Goal: Information Seeking & Learning: Learn about a topic

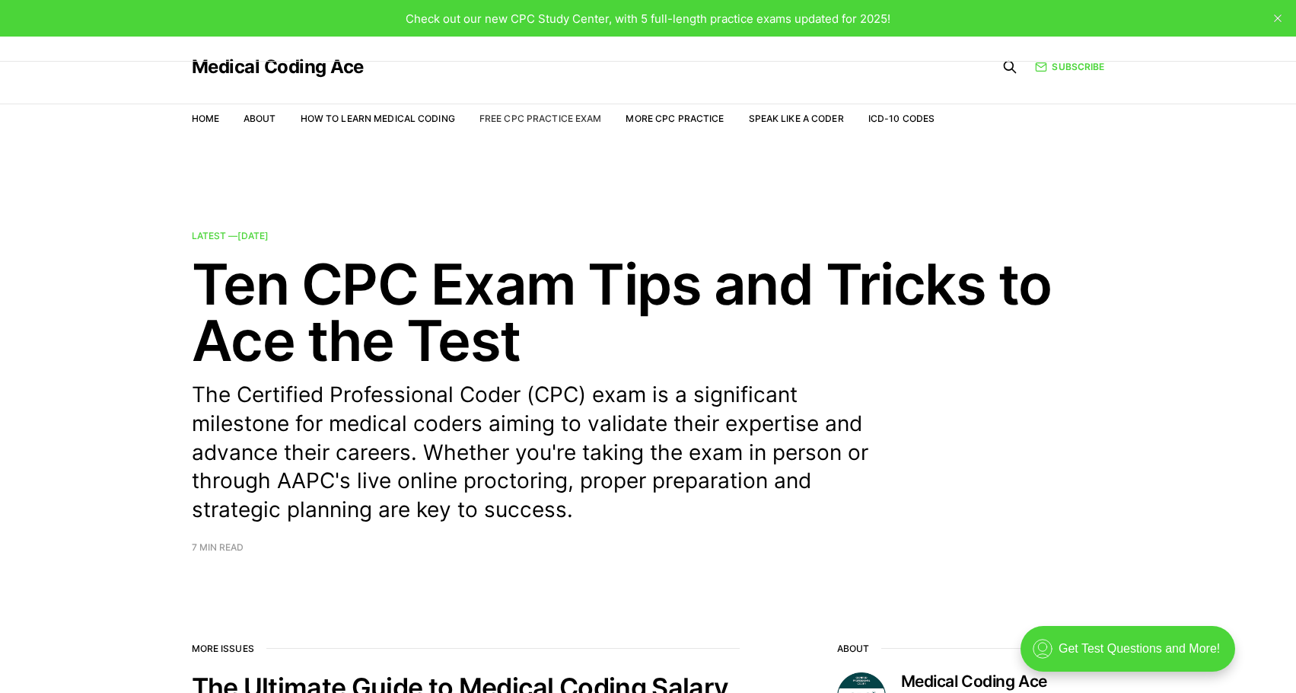
click at [572, 122] on link "Free CPC Practice Exam" at bounding box center [540, 118] width 123 height 11
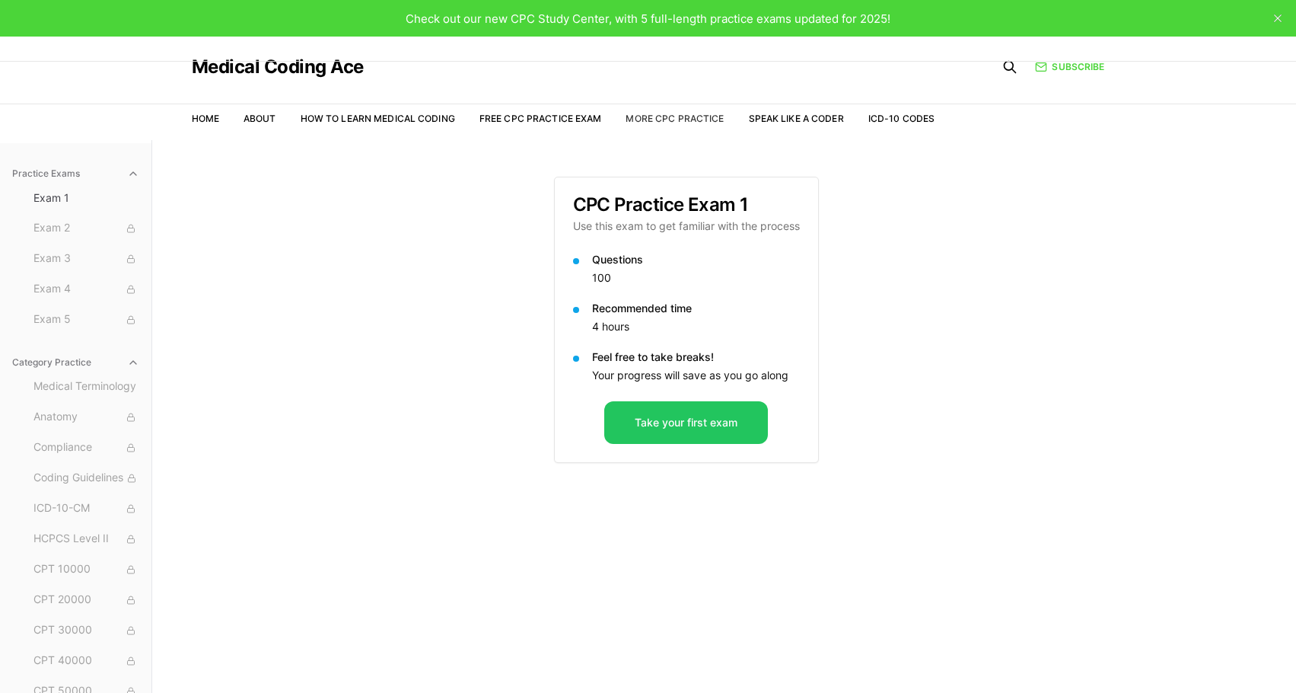
click at [663, 120] on link "More CPC Practice" at bounding box center [675, 118] width 98 height 11
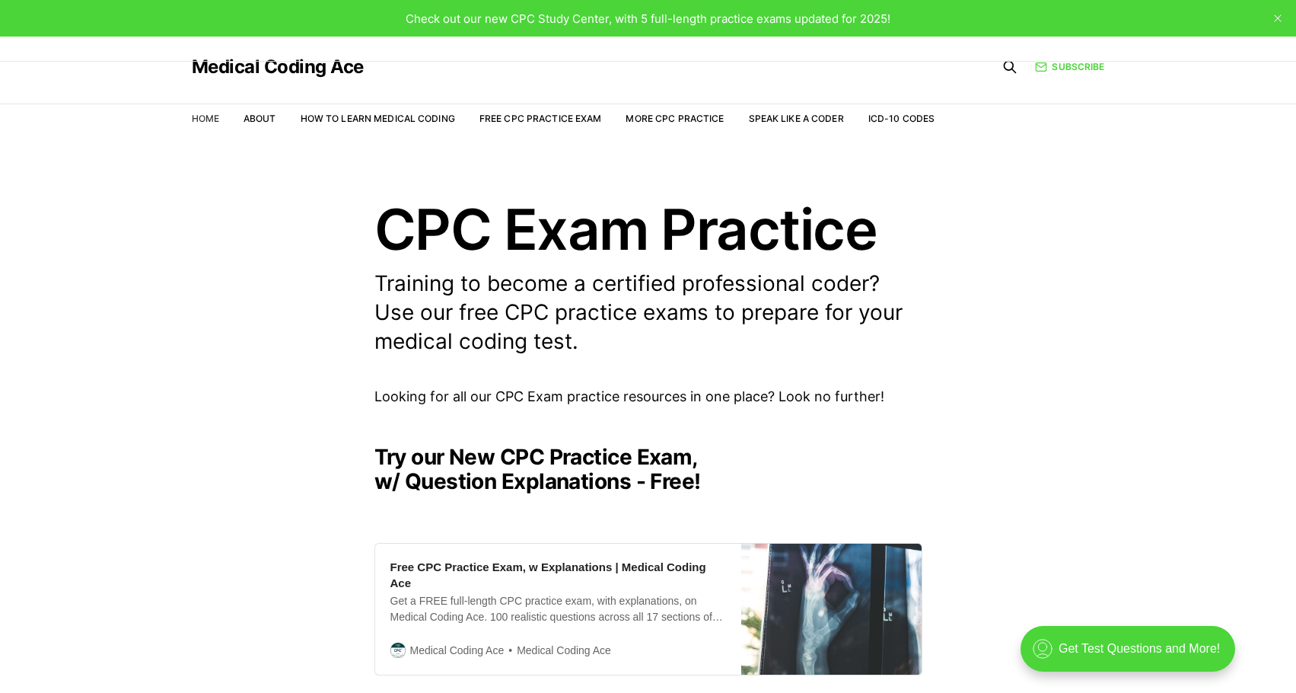
click at [209, 124] on link "Home" at bounding box center [205, 118] width 27 height 11
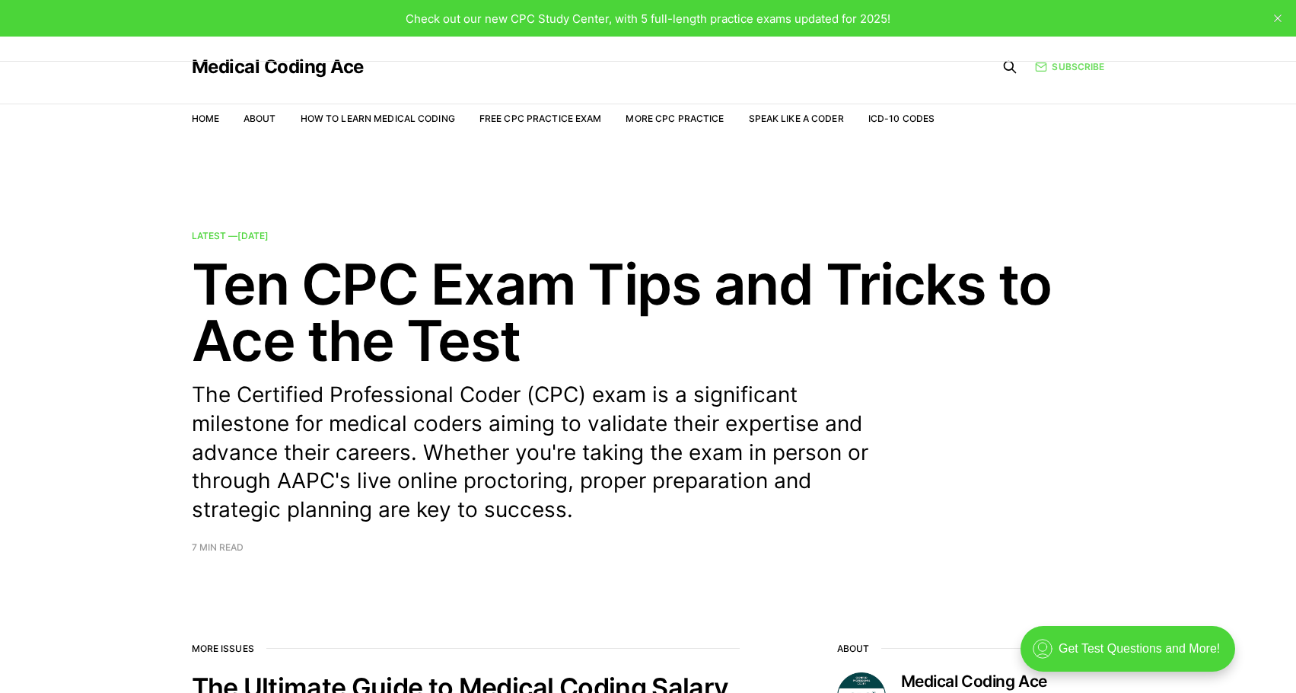
click at [1084, 70] on link "Subscribe" at bounding box center [1069, 66] width 69 height 14
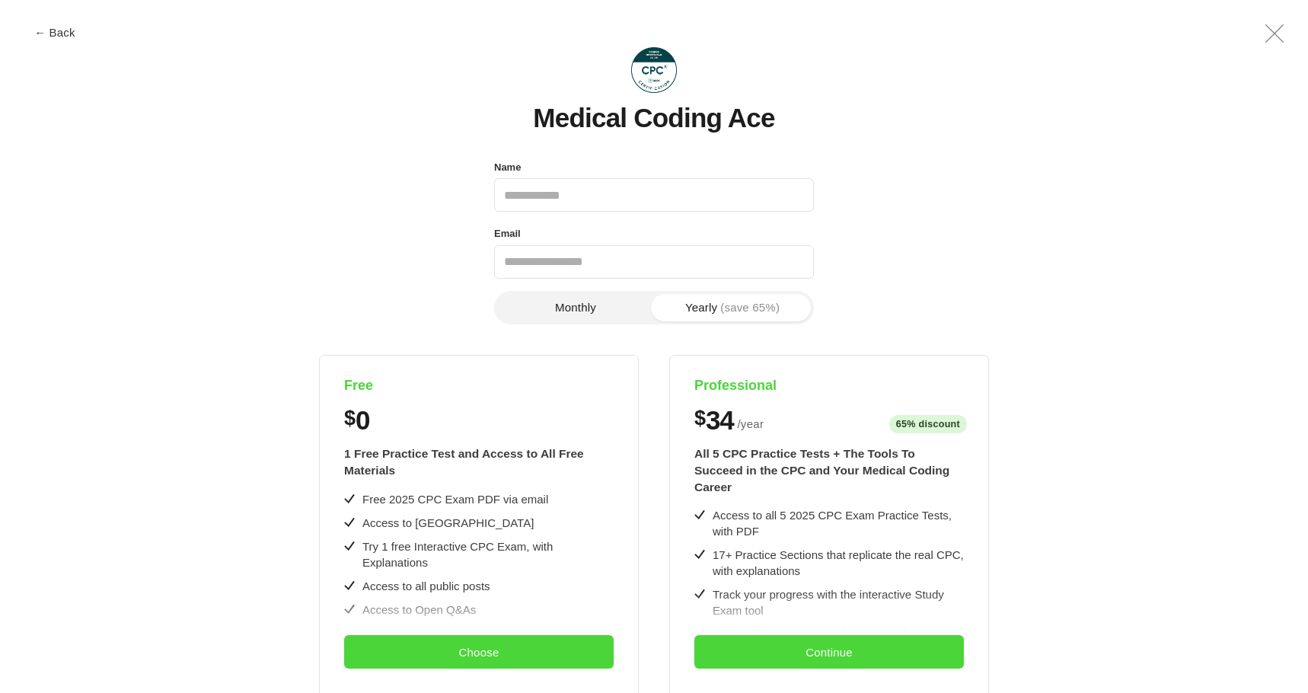
click at [583, 212] on input "Name" at bounding box center [654, 194] width 320 height 33
type input "**********"
click at [473, 650] on button "Choose" at bounding box center [478, 651] width 269 height 33
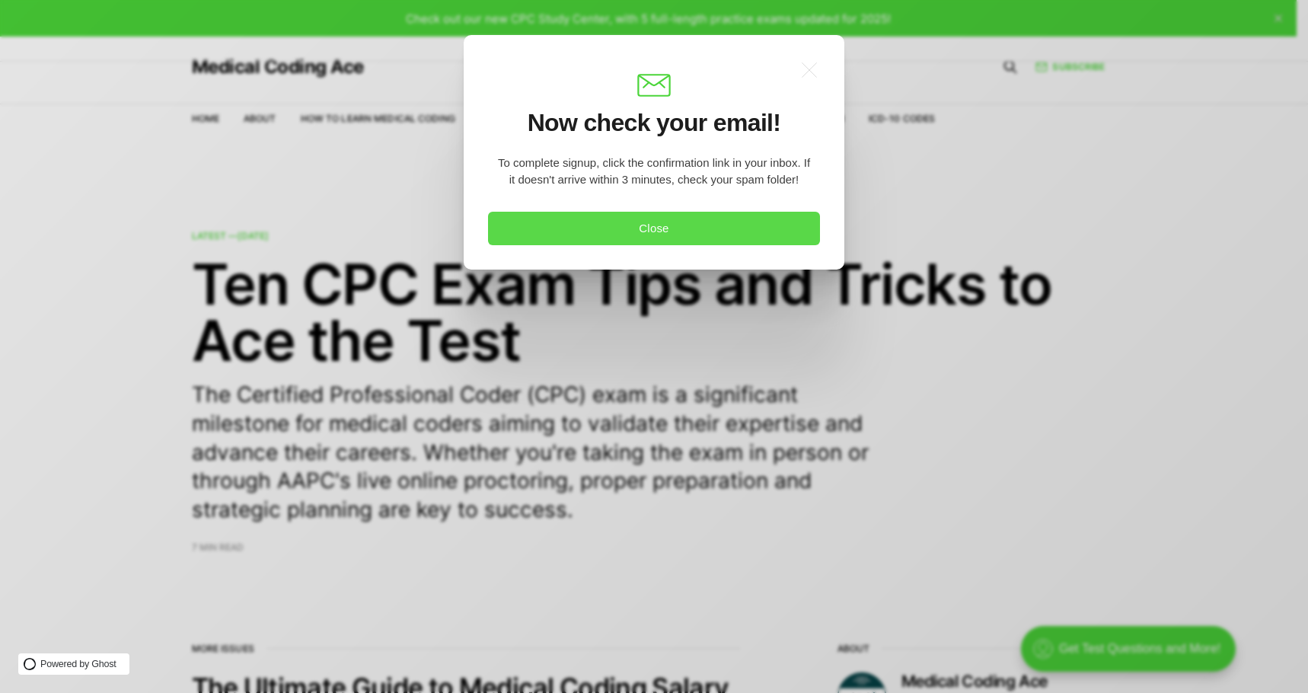
click at [616, 235] on button "Close" at bounding box center [654, 228] width 332 height 33
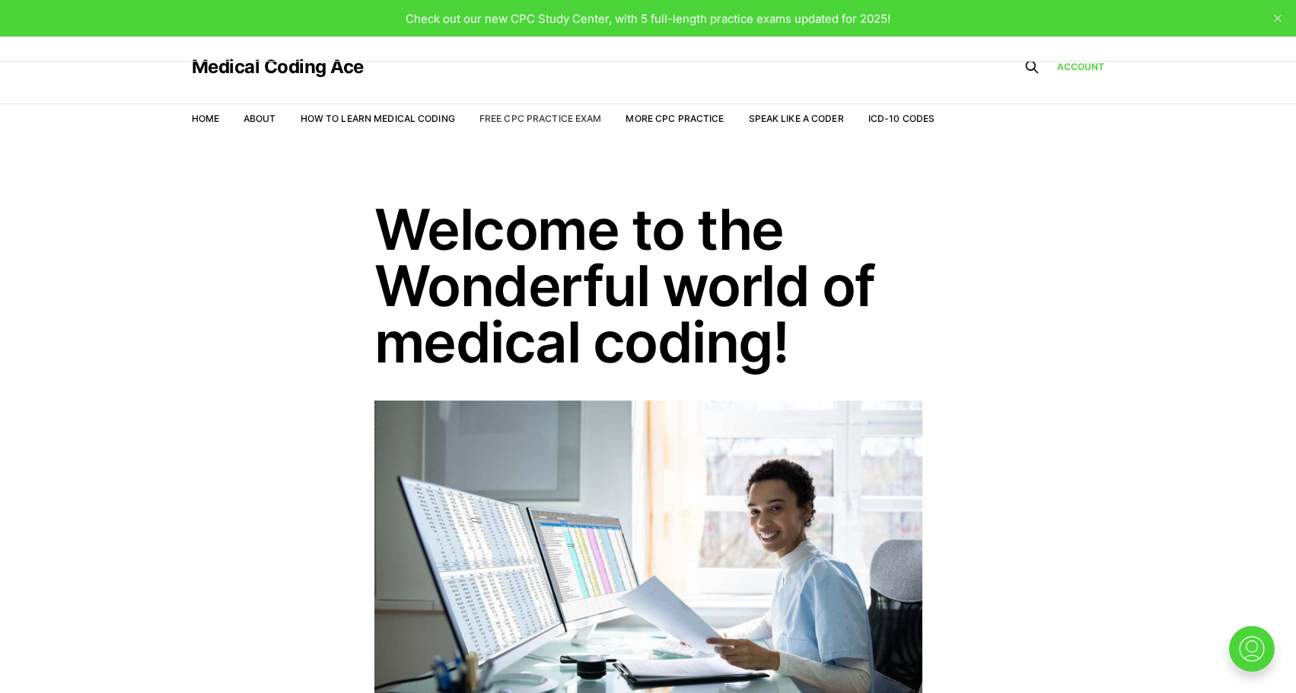
click at [532, 122] on link "Free CPC Practice Exam" at bounding box center [540, 118] width 123 height 11
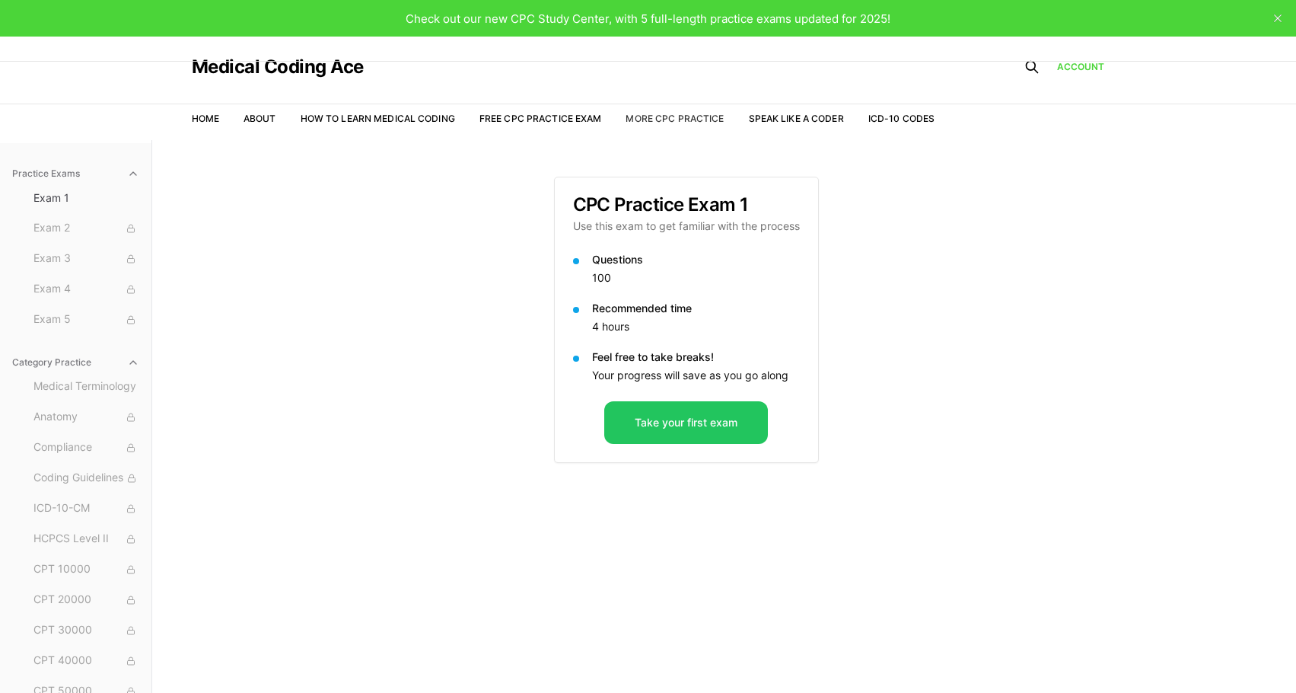
click at [656, 119] on link "More CPC Practice" at bounding box center [675, 118] width 98 height 11
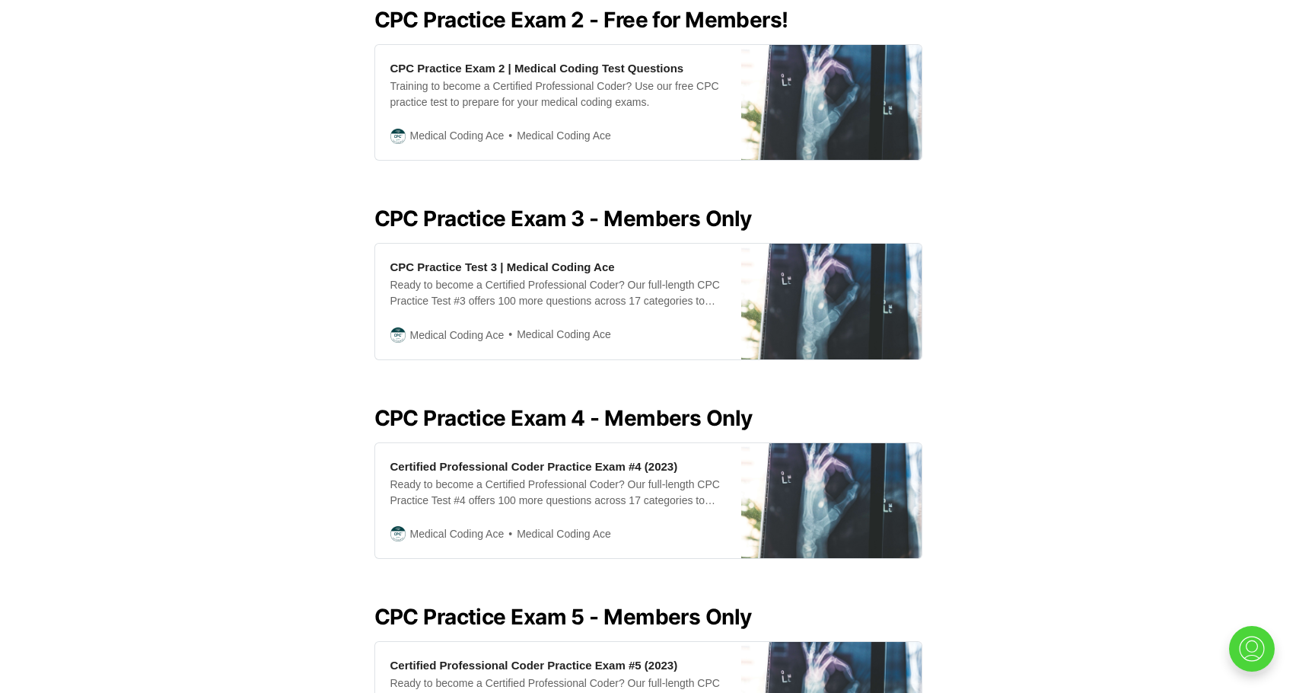
scroll to position [913, 0]
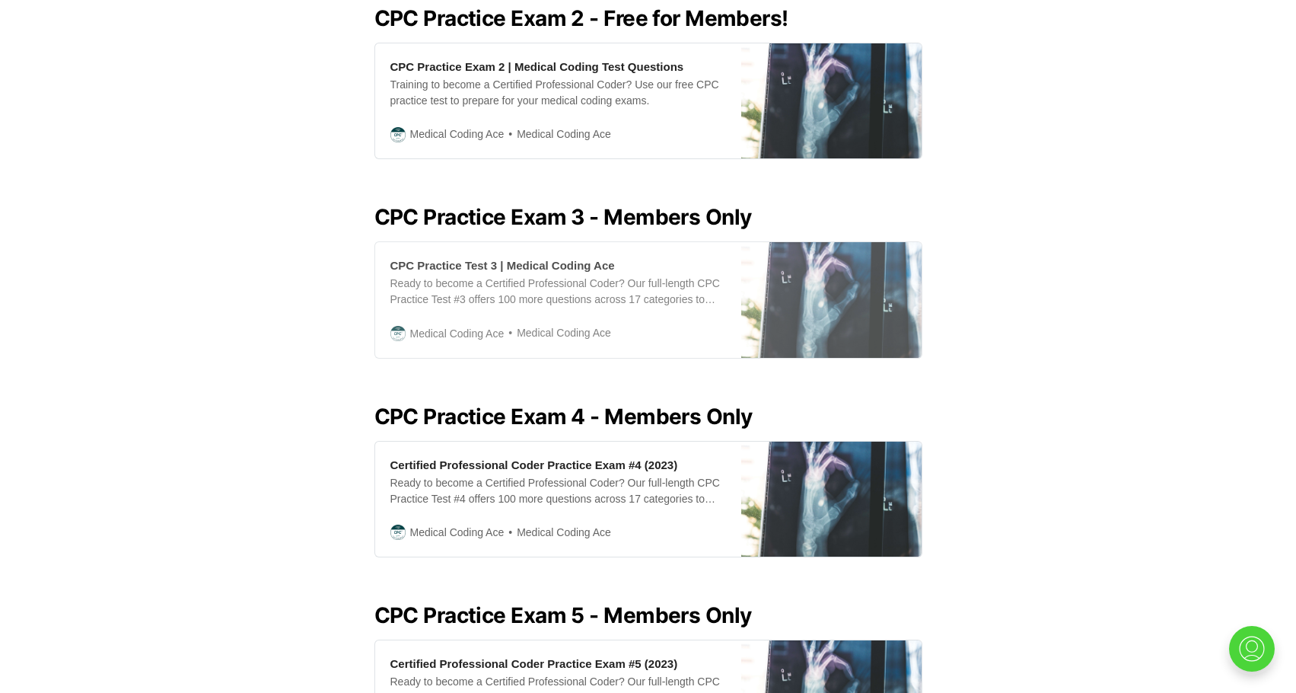
click at [584, 273] on div "CPC Practice Test 3 | Medical Coding Ace" at bounding box center [502, 265] width 225 height 16
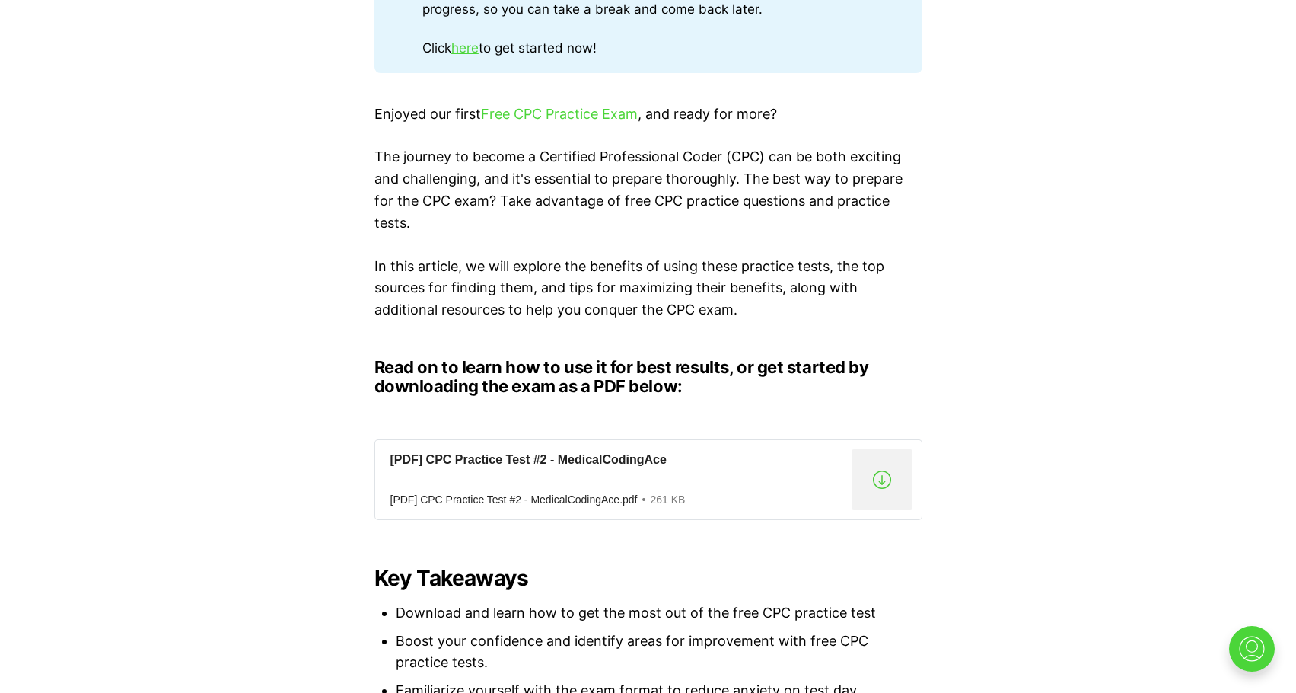
scroll to position [913, 0]
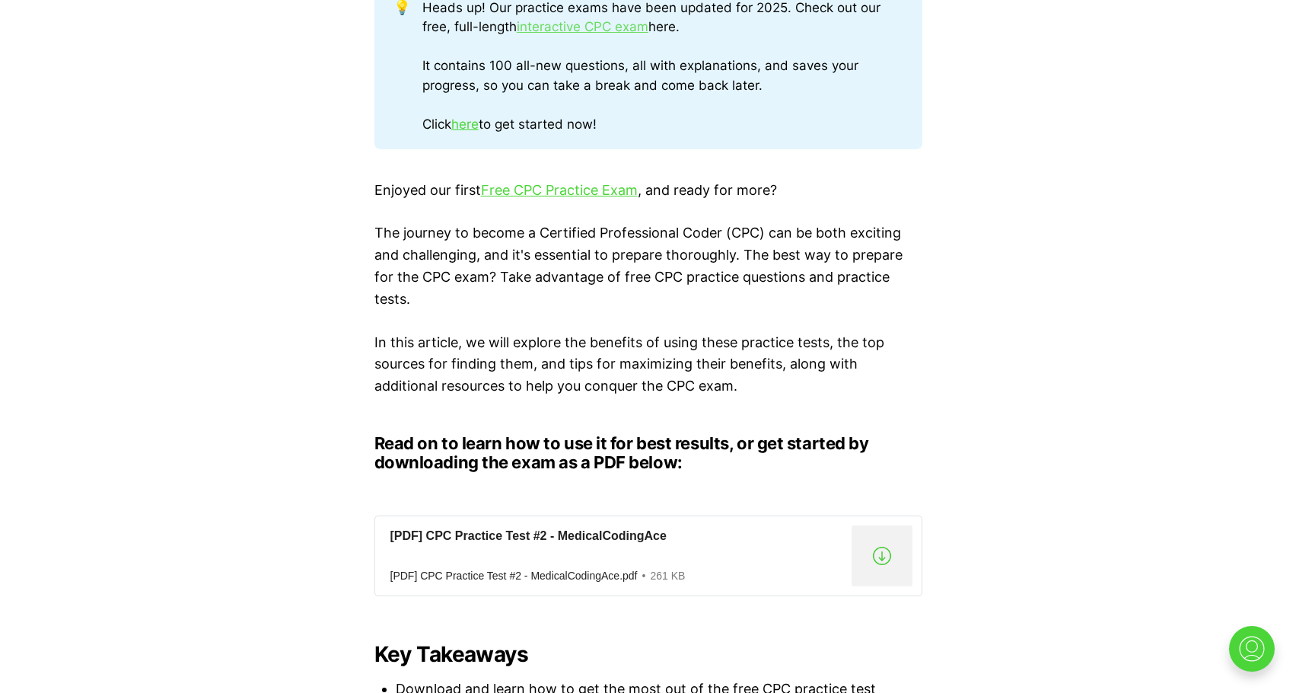
click at [648, 34] on link "interactive CPC exam" at bounding box center [583, 26] width 132 height 15
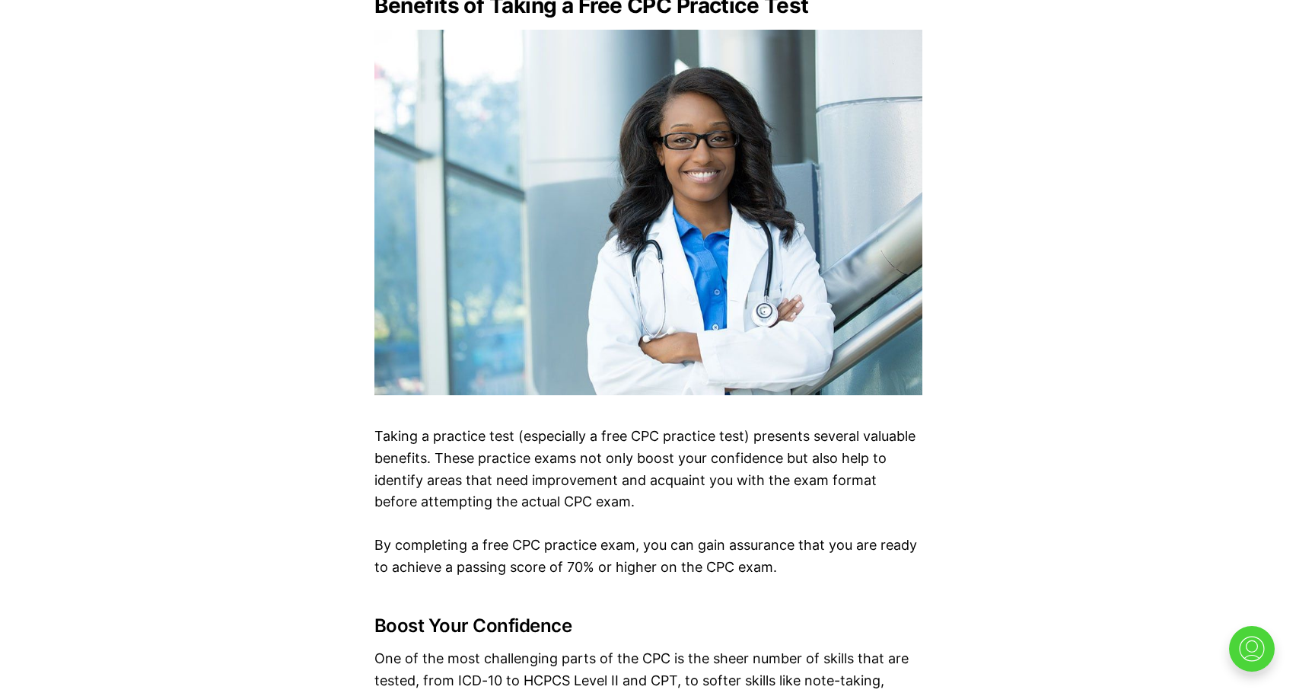
scroll to position [1674, 0]
